Goal: Transaction & Acquisition: Purchase product/service

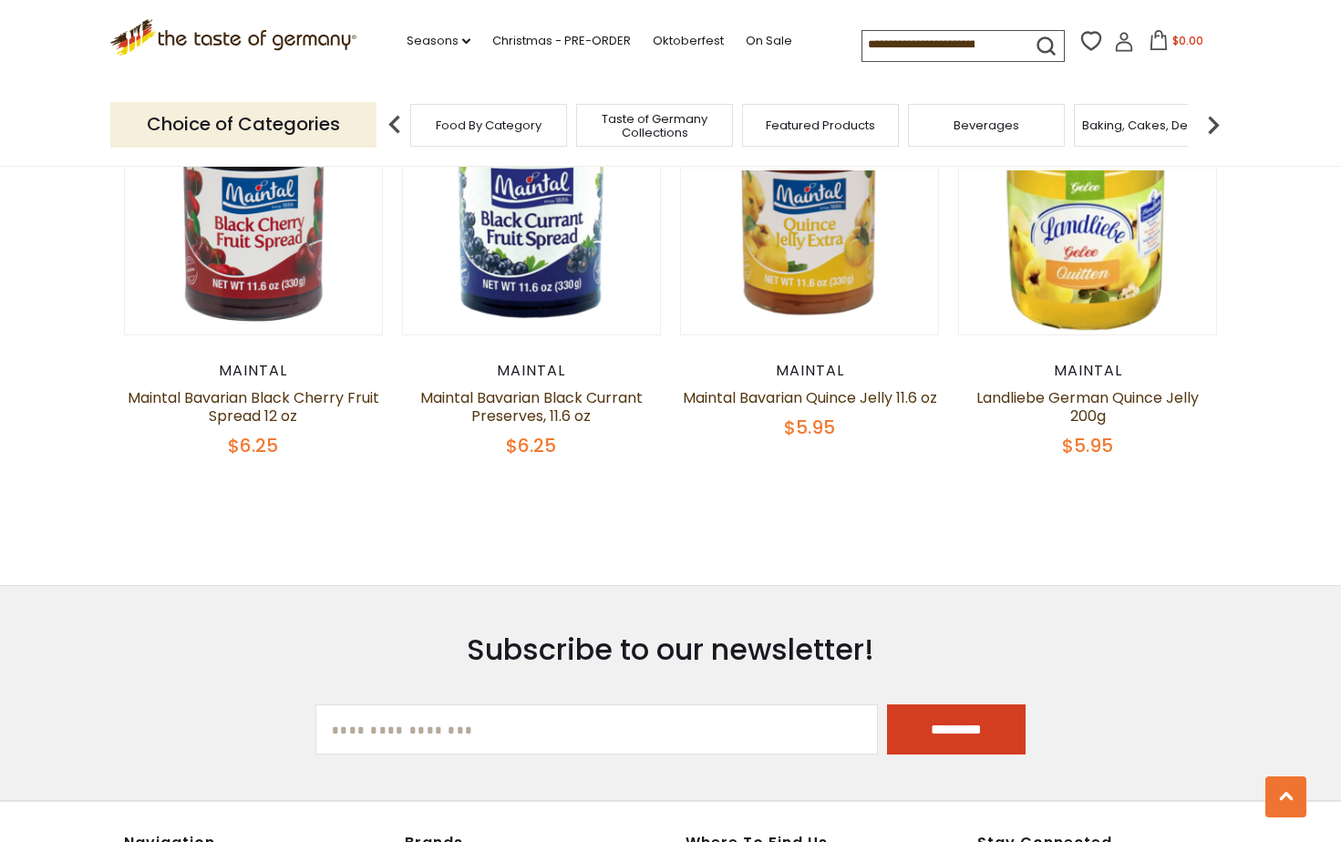
scroll to position [1208, 0]
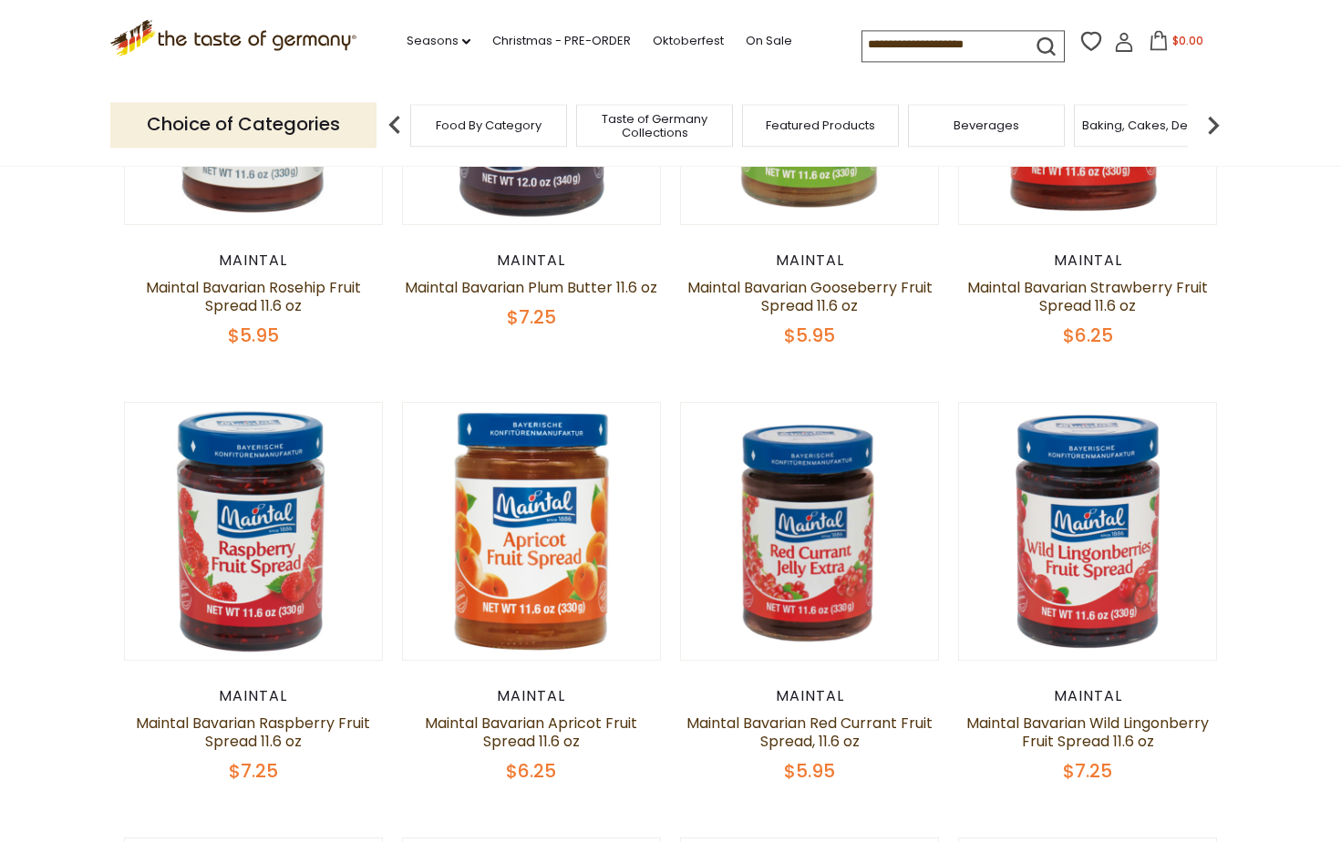
scroll to position [372, 0]
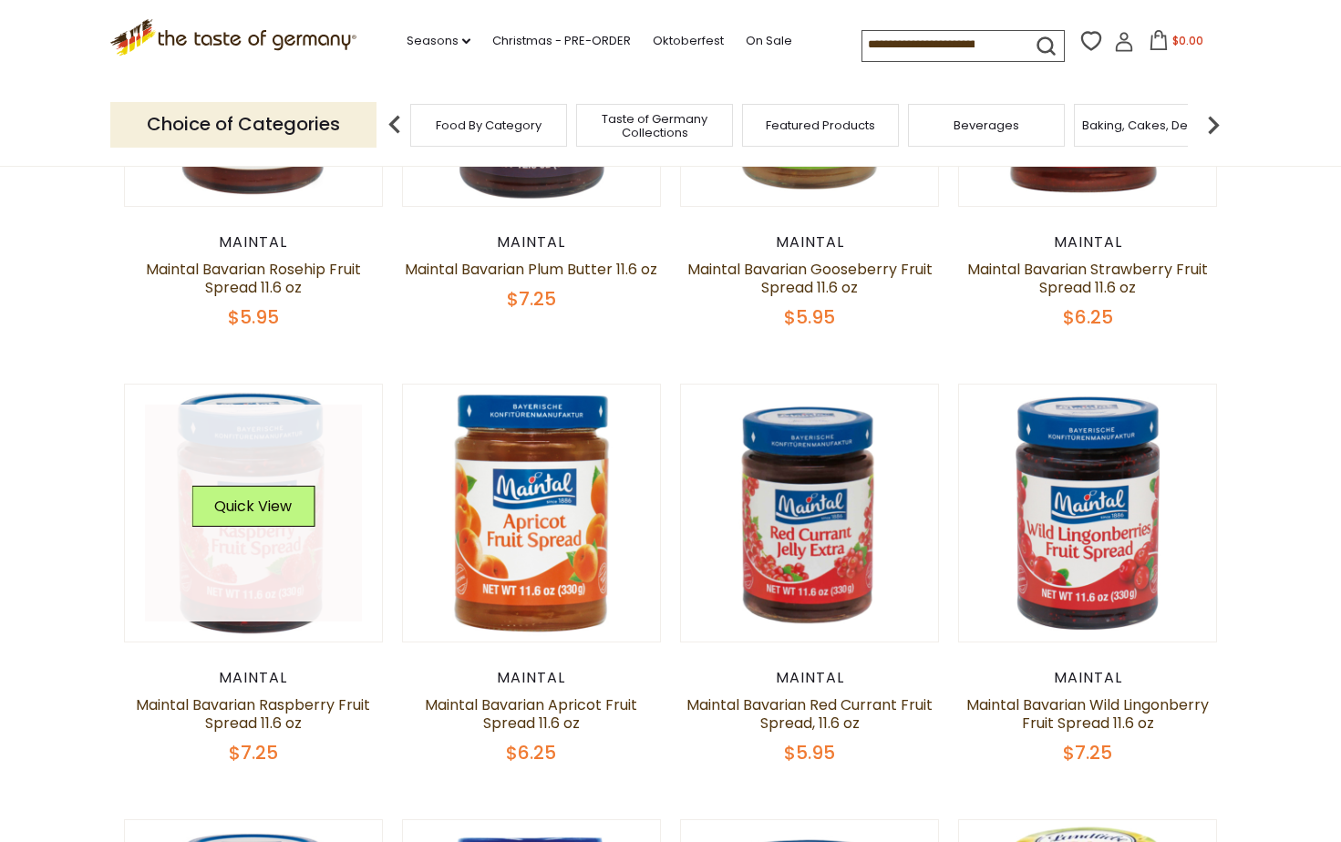
click at [291, 594] on link at bounding box center [253, 513] width 217 height 217
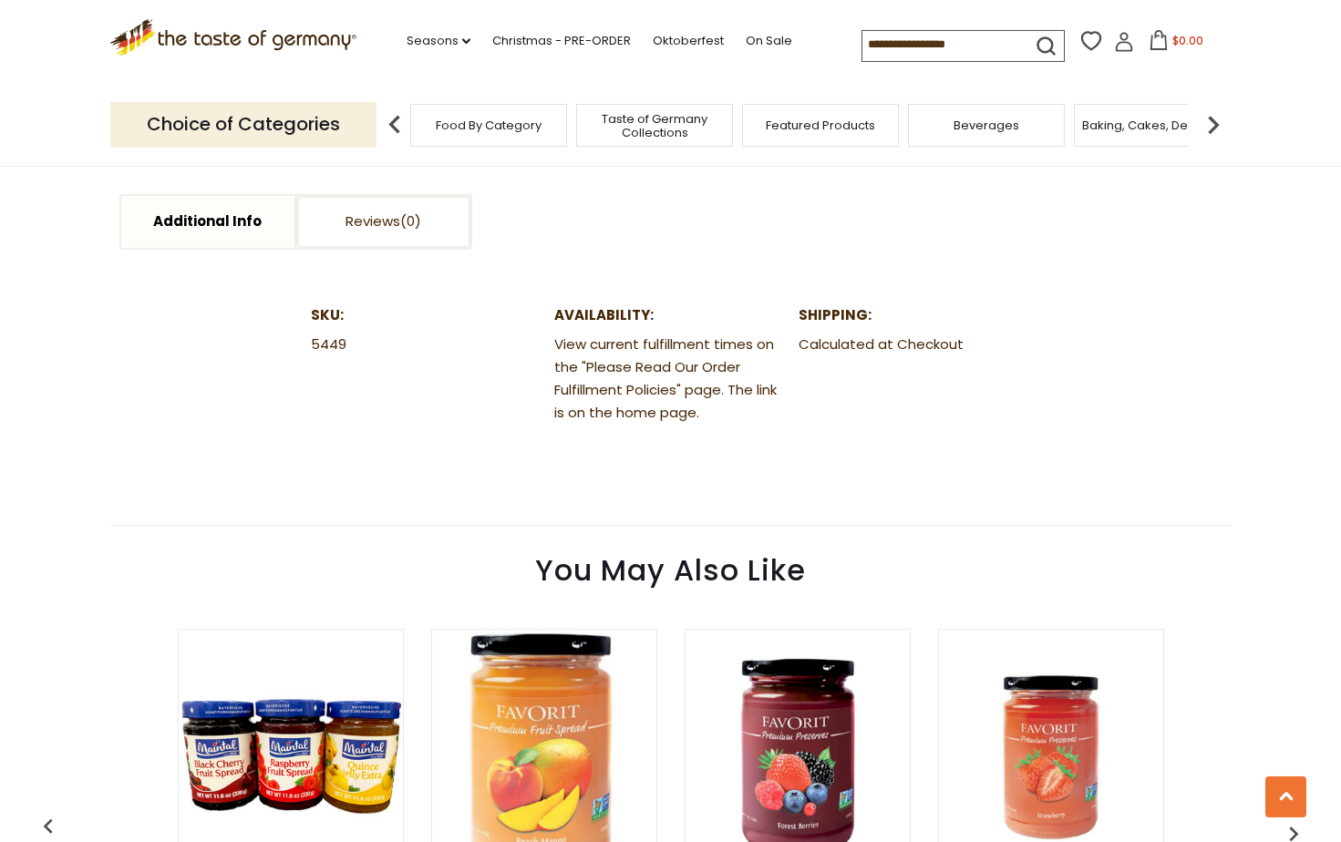
scroll to position [930, 0]
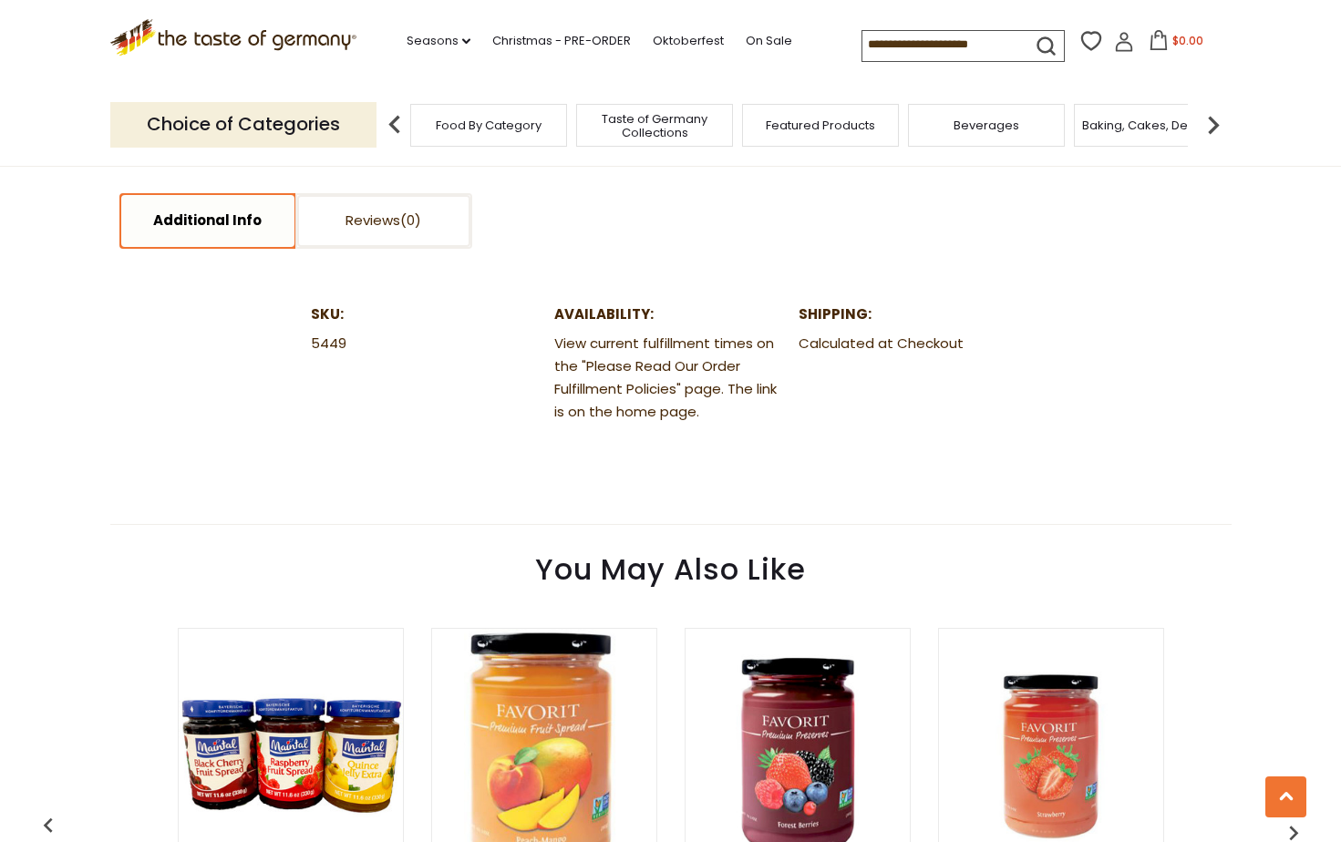
click at [222, 237] on link "Additional Info" at bounding box center [207, 221] width 173 height 52
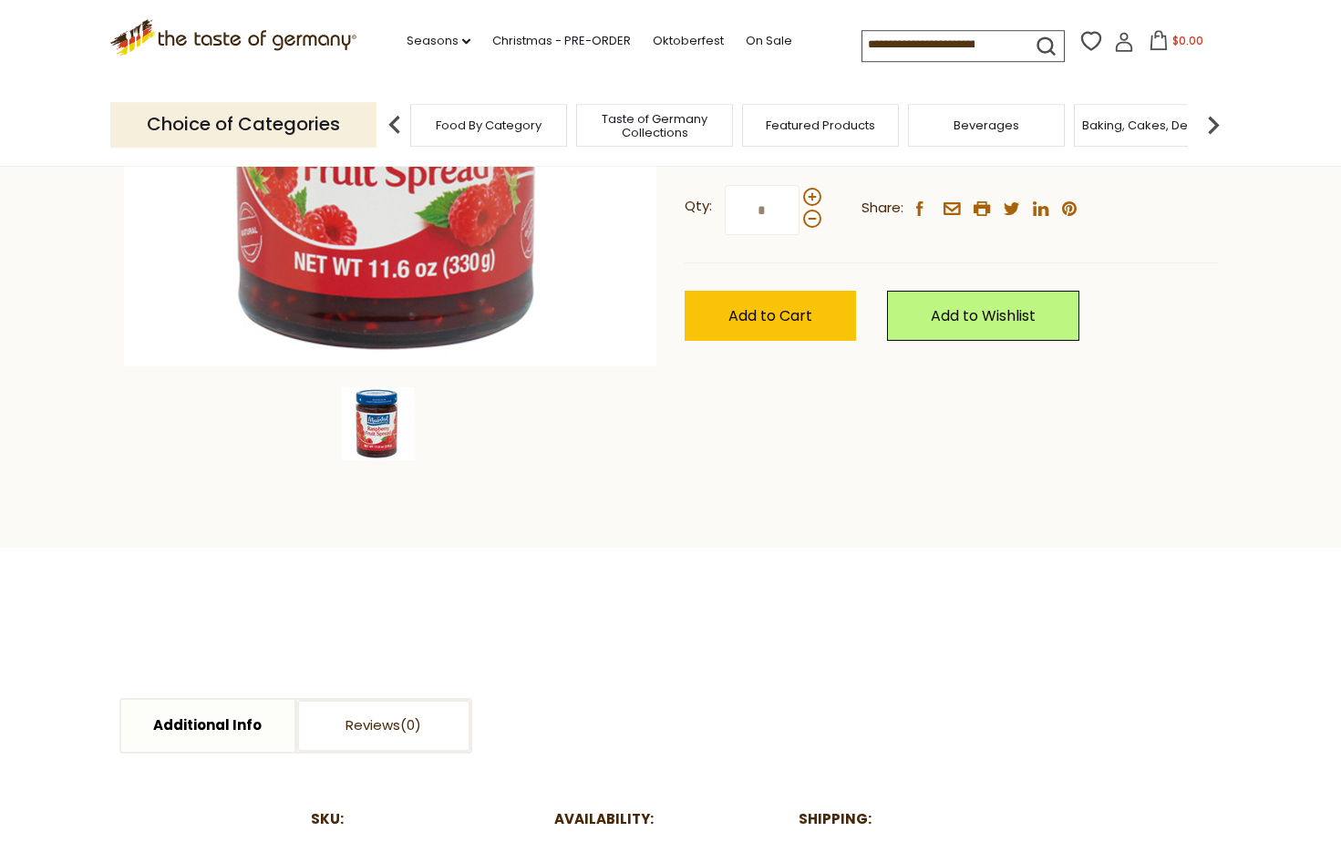
scroll to position [279, 0]
